Goal: Check status

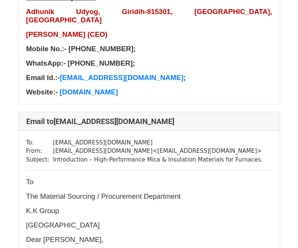
scroll to position [3152, 0]
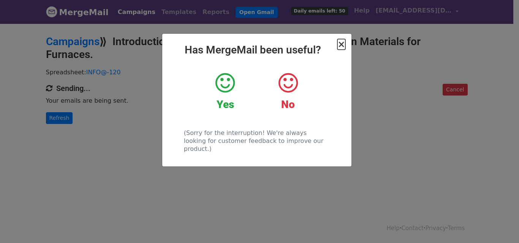
click at [342, 45] on span "×" at bounding box center [341, 44] width 8 height 11
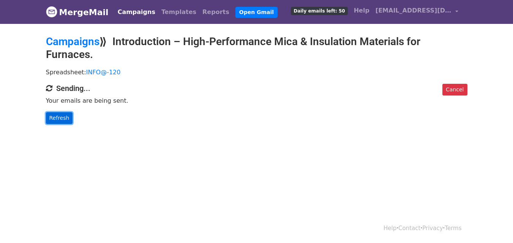
click at [57, 118] on link "Refresh" at bounding box center [59, 118] width 27 height 12
